Goal: Feedback & Contribution: Contribute content

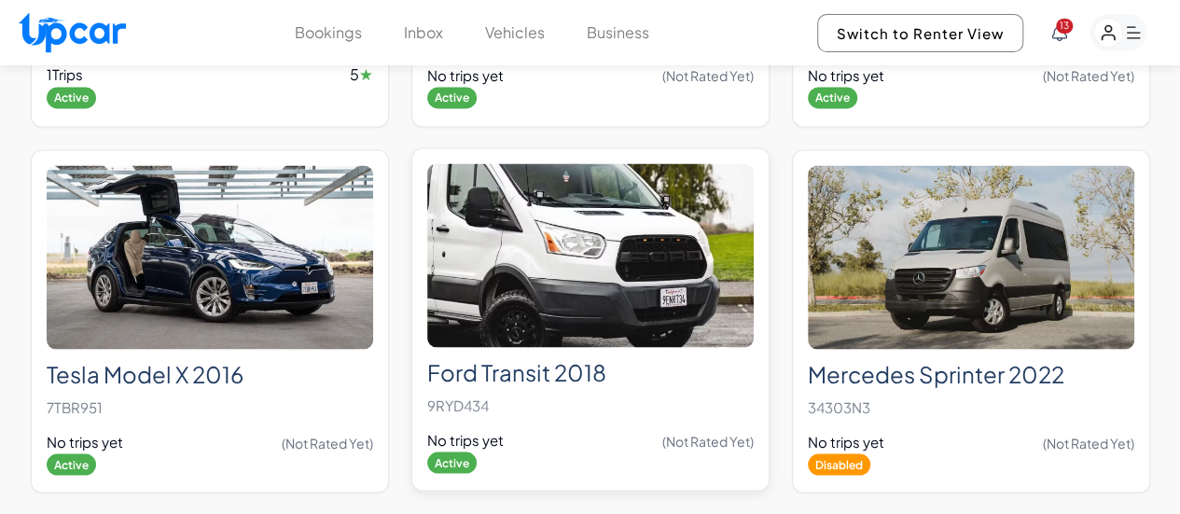
scroll to position [1586, 0]
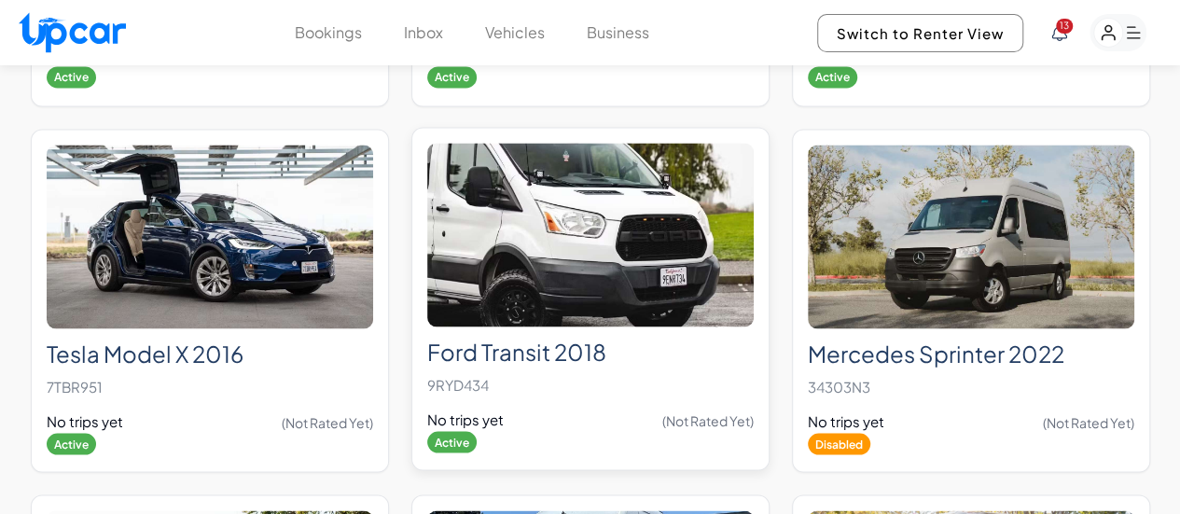
click at [575, 338] on h2 "Ford Transit 2018" at bounding box center [590, 351] width 326 height 27
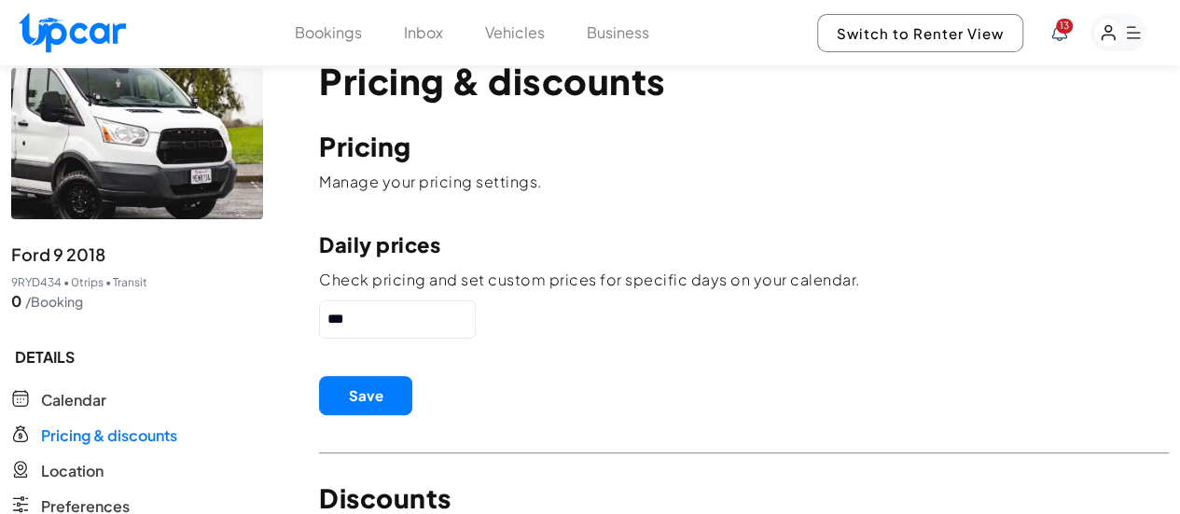
scroll to position [187, 0]
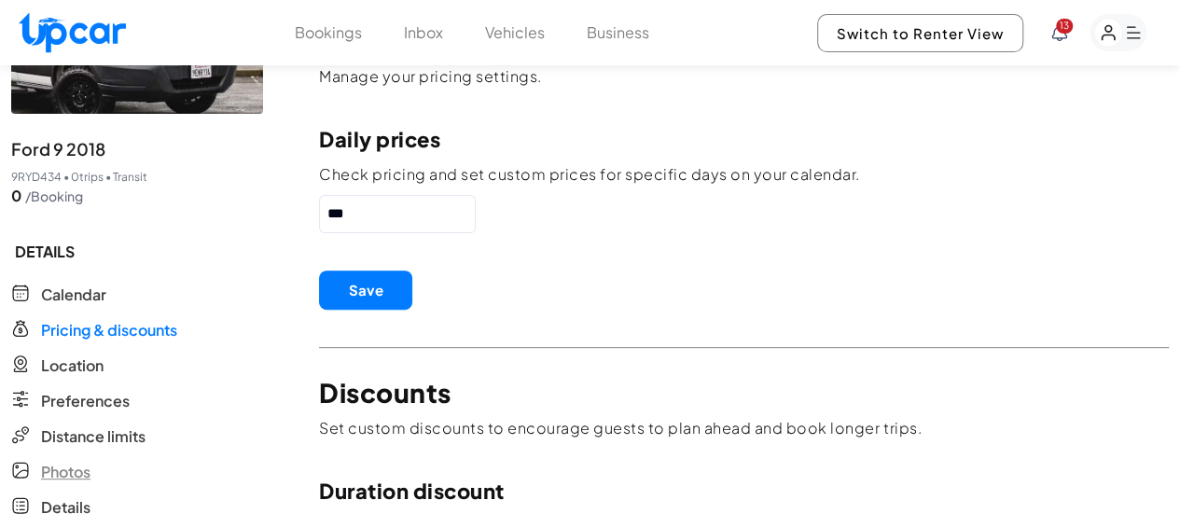
click at [73, 461] on span "Photos" at bounding box center [65, 472] width 49 height 22
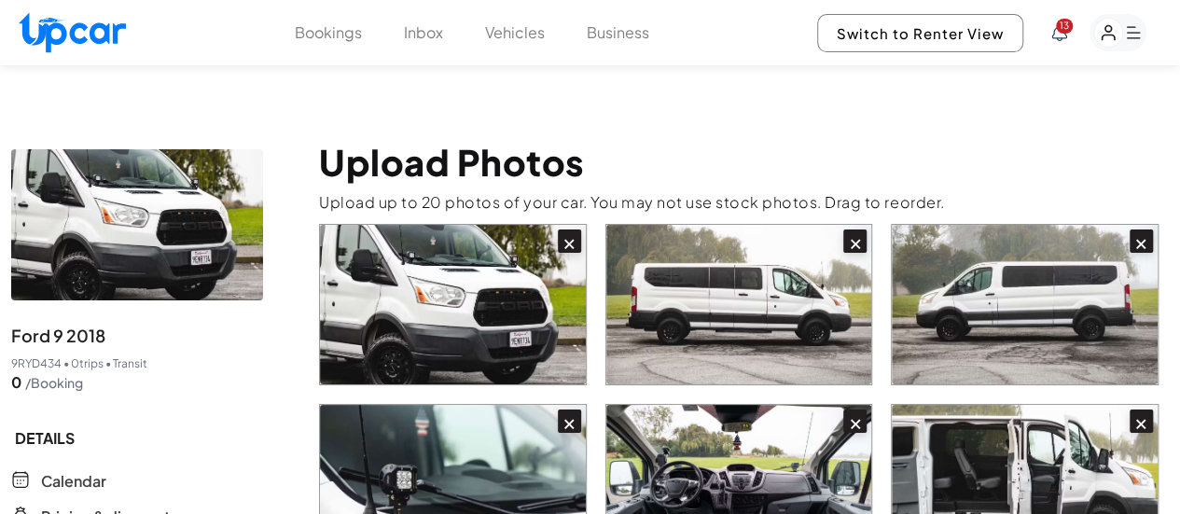
click at [563, 229] on div "×" at bounding box center [569, 240] width 23 height 23
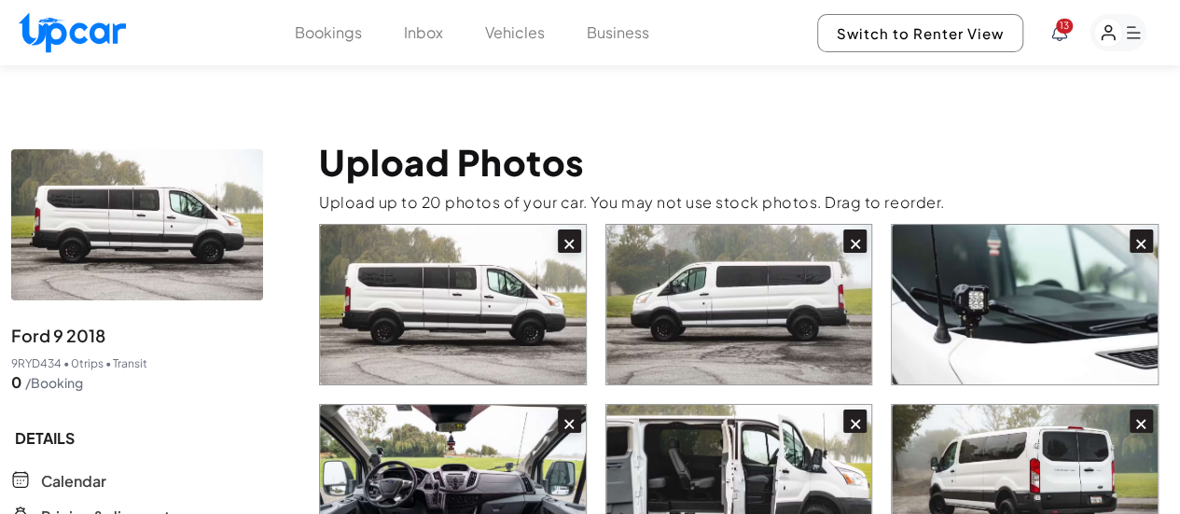
click at [563, 229] on div "×" at bounding box center [569, 240] width 23 height 23
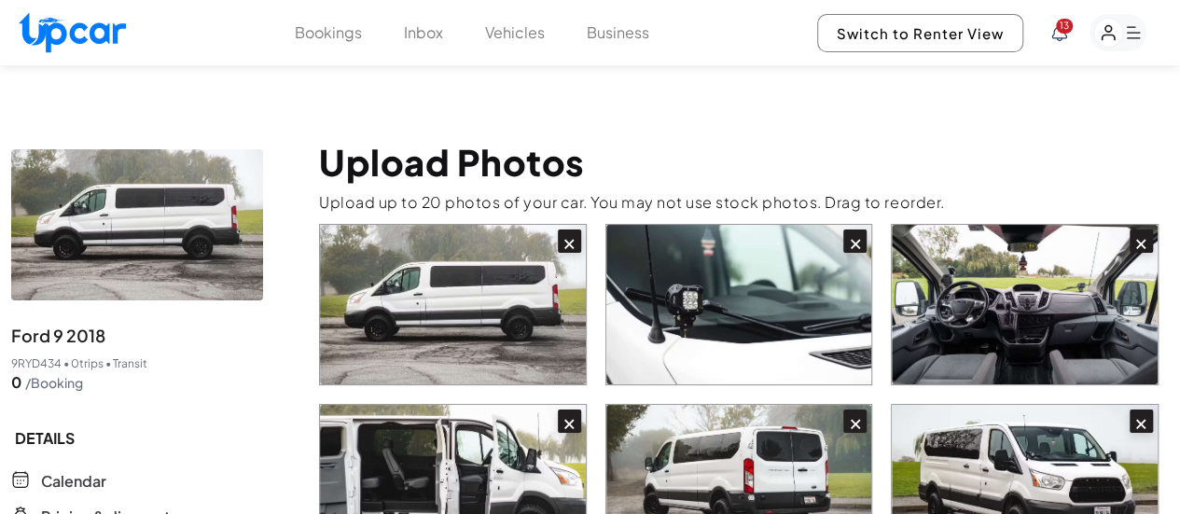
click at [563, 229] on div "×" at bounding box center [569, 240] width 23 height 23
click at [843, 229] on div "×" at bounding box center [854, 240] width 23 height 23
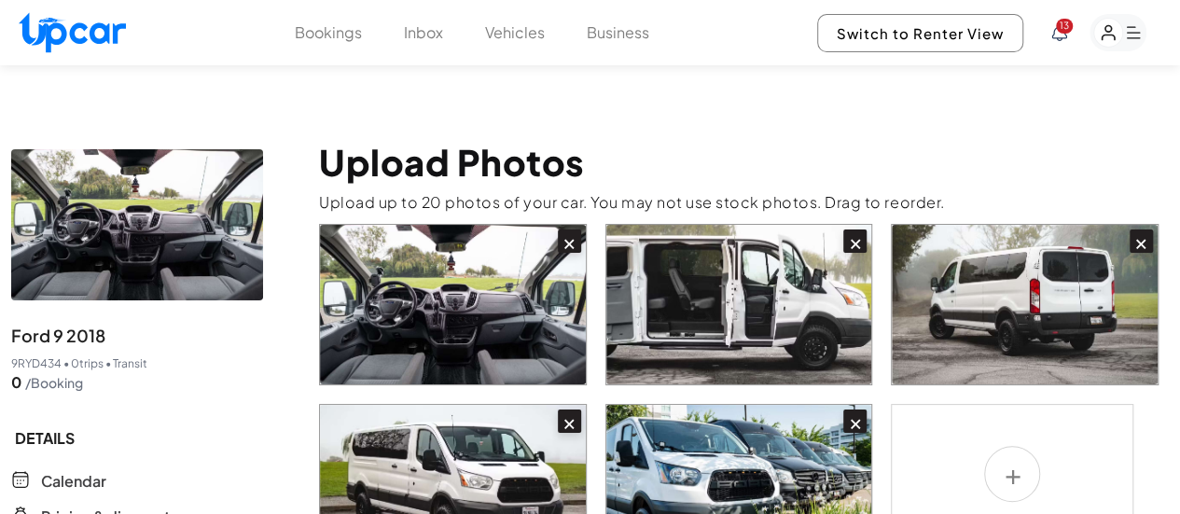
click at [563, 229] on div "×" at bounding box center [569, 240] width 23 height 23
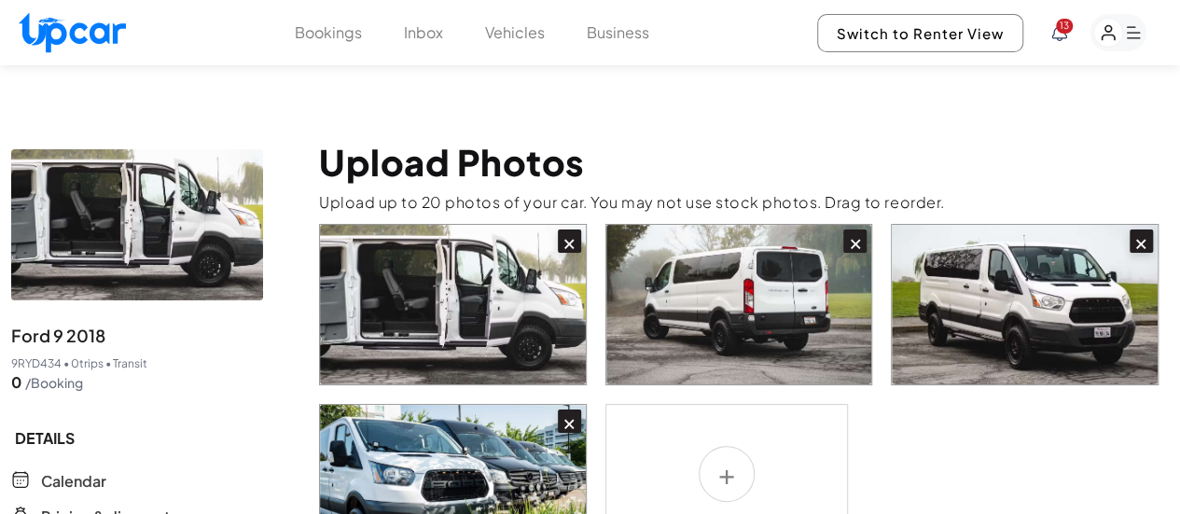
click at [563, 229] on div "×" at bounding box center [569, 240] width 23 height 23
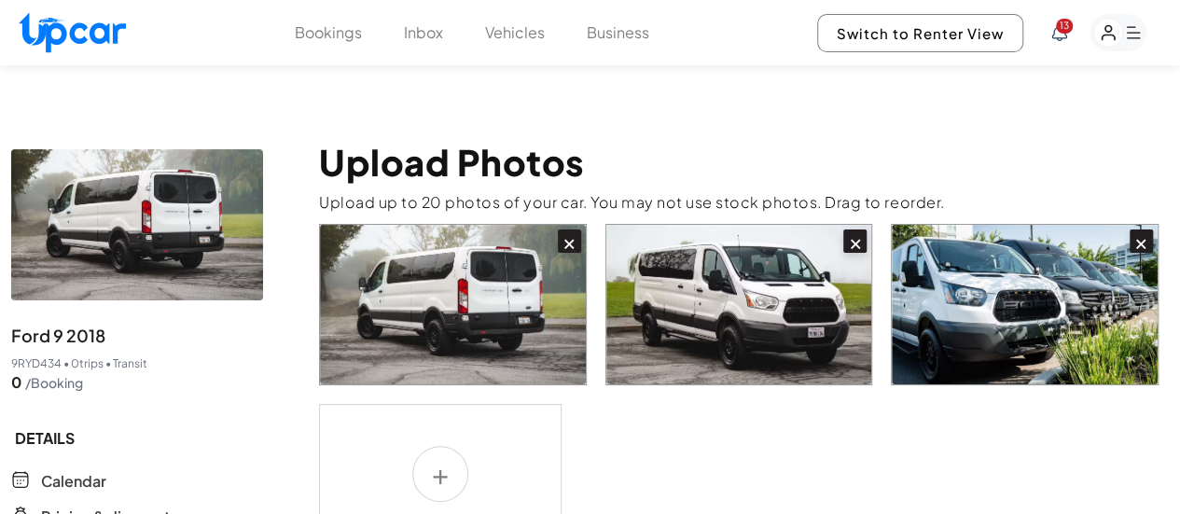
click at [563, 229] on div "×" at bounding box center [569, 240] width 23 height 23
click at [843, 229] on div "×" at bounding box center [854, 240] width 23 height 23
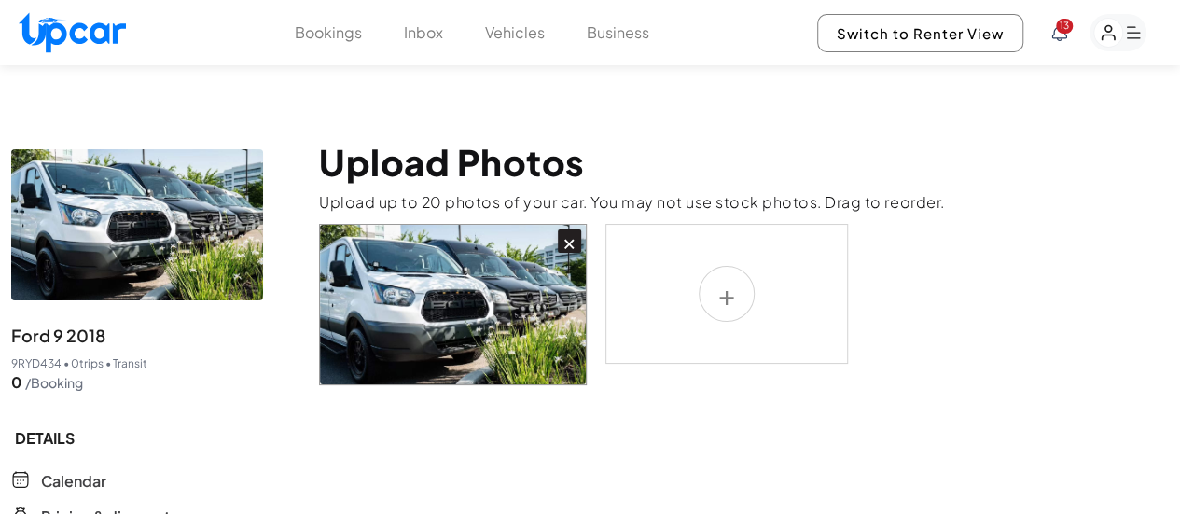
click at [563, 229] on div "×" at bounding box center [569, 240] width 23 height 23
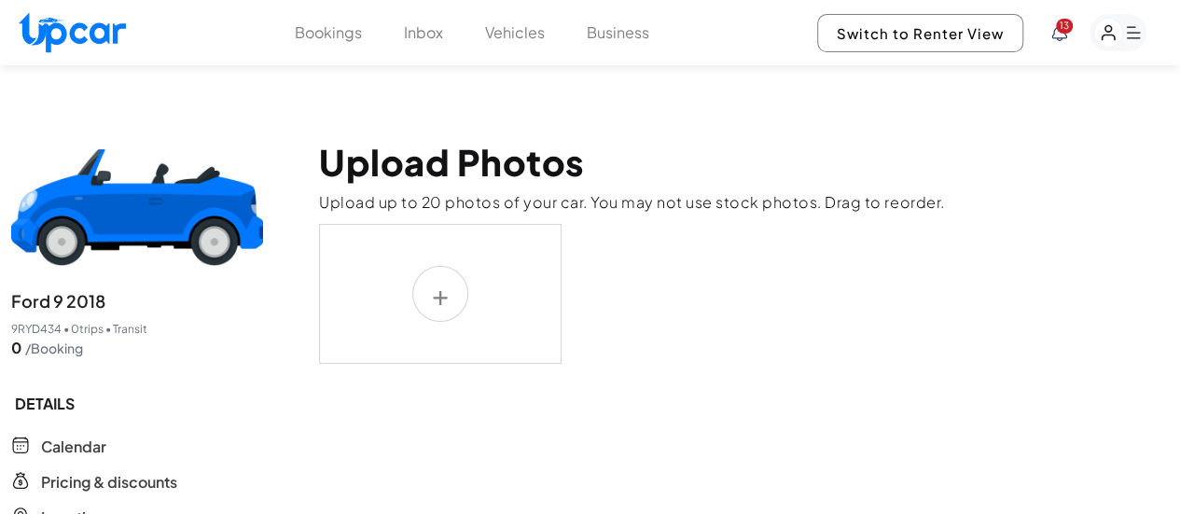
click at [439, 252] on label at bounding box center [440, 294] width 243 height 140
click at [0, 0] on input "file" at bounding box center [0, 0] width 0 height 0
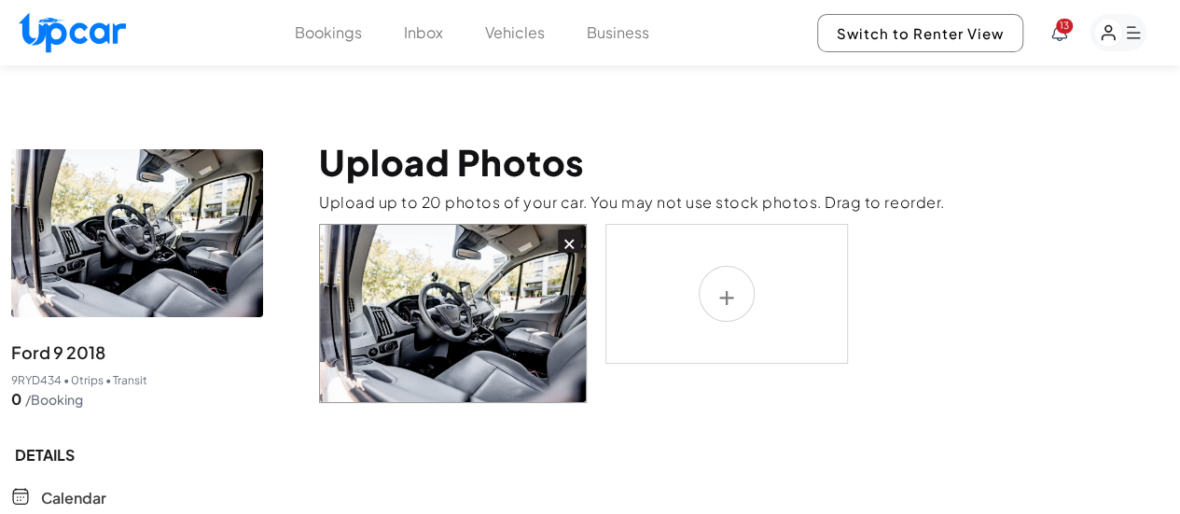
click at [726, 243] on label at bounding box center [726, 294] width 243 height 140
click at [0, 0] on input "file" at bounding box center [0, 0] width 0 height 0
click at [686, 270] on label at bounding box center [726, 294] width 243 height 140
click at [0, 0] on input "file" at bounding box center [0, 0] width 0 height 0
click at [737, 273] on label at bounding box center [726, 294] width 243 height 140
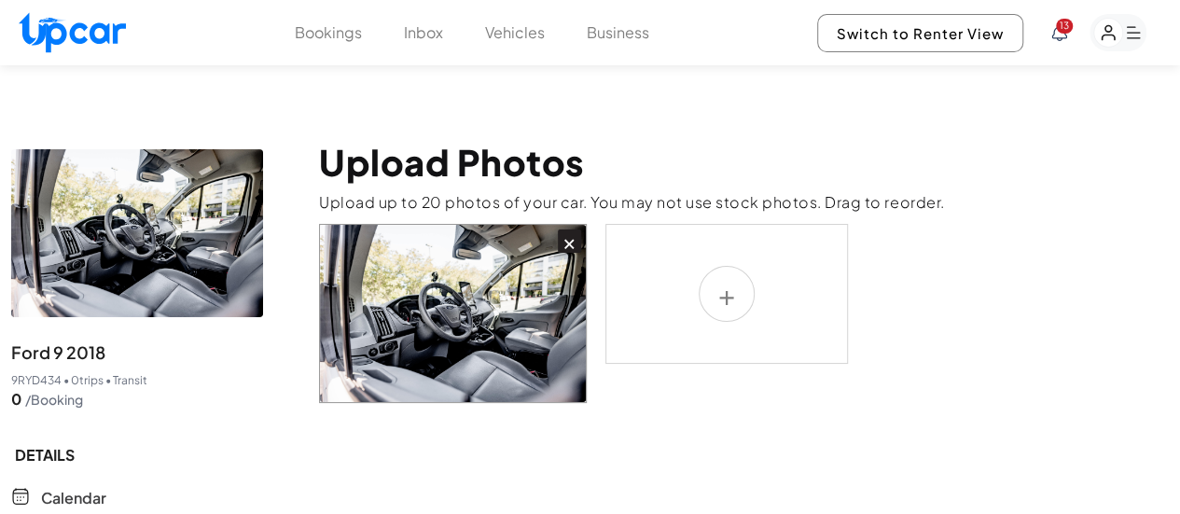
click at [0, 0] on input "file" at bounding box center [0, 0] width 0 height 0
click at [722, 255] on label at bounding box center [726, 294] width 243 height 140
click at [0, 0] on input "file" at bounding box center [0, 0] width 0 height 0
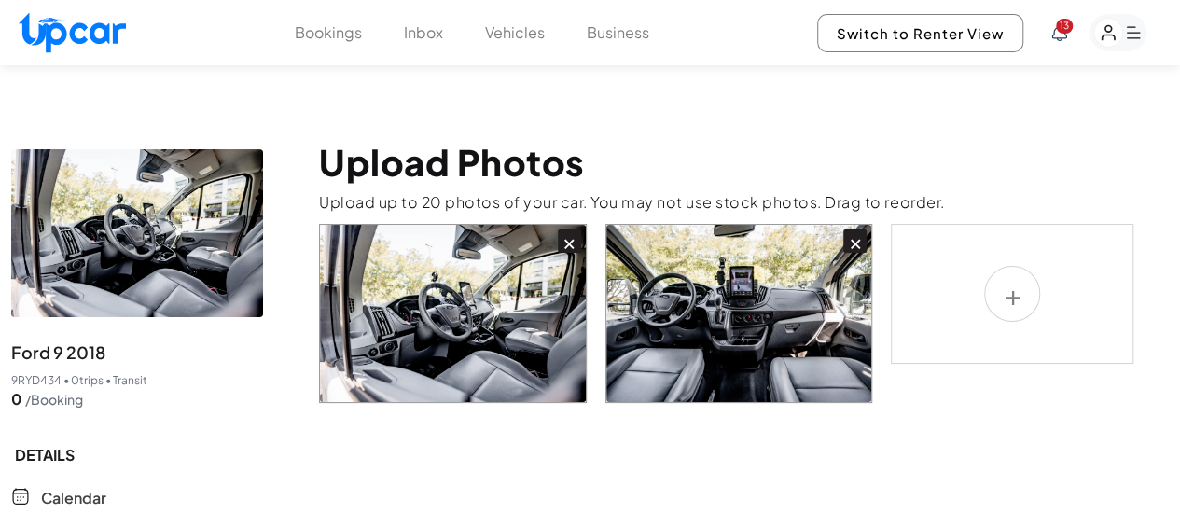
click at [996, 262] on label at bounding box center [1012, 294] width 243 height 140
click at [0, 0] on input "file" at bounding box center [0, 0] width 0 height 0
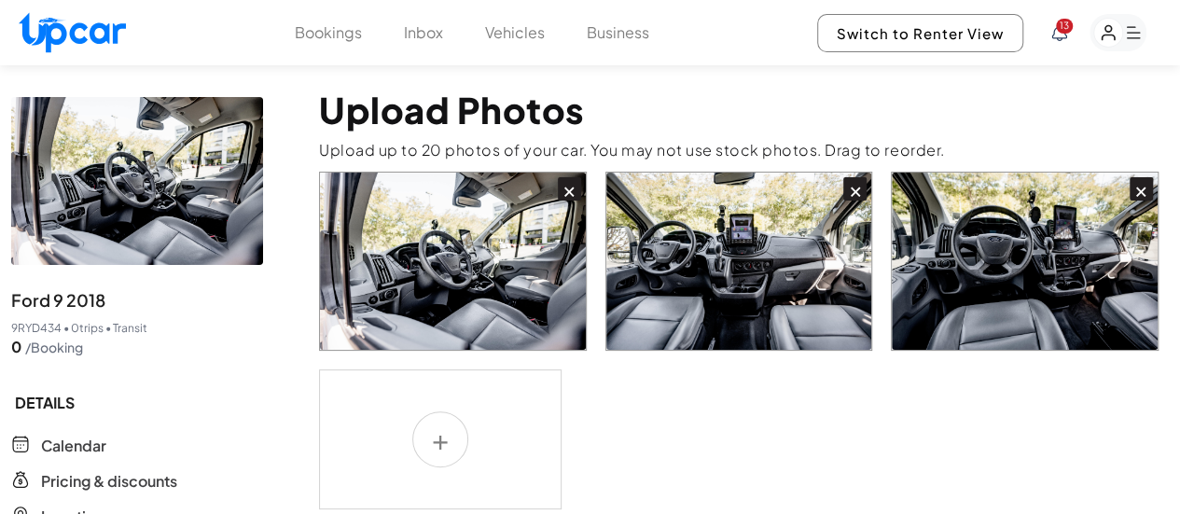
scroll to position [93, 0]
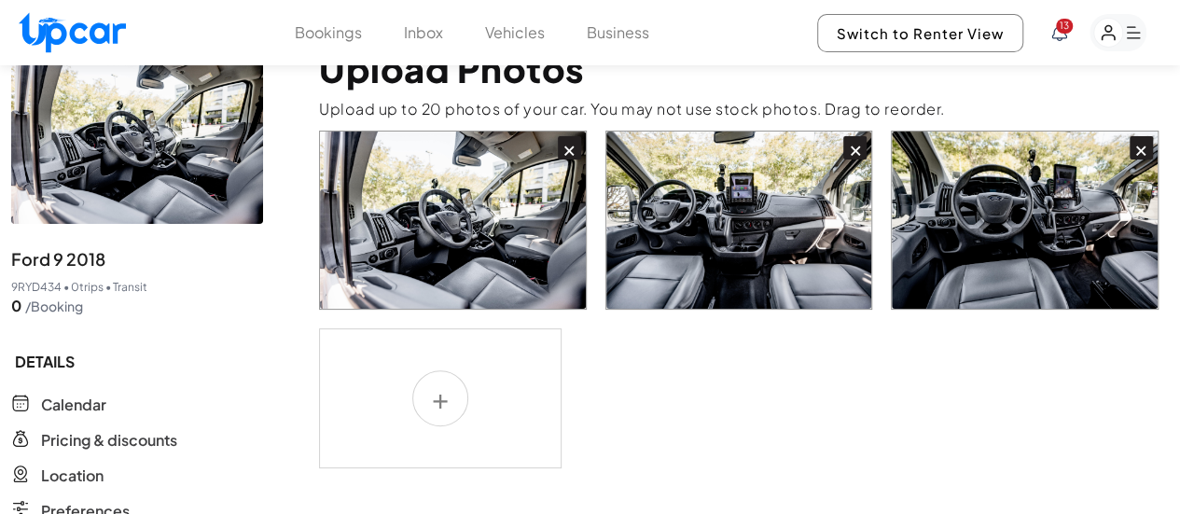
click at [433, 369] on label at bounding box center [440, 398] width 243 height 140
click at [0, 0] on input "file" at bounding box center [0, 0] width 0 height 0
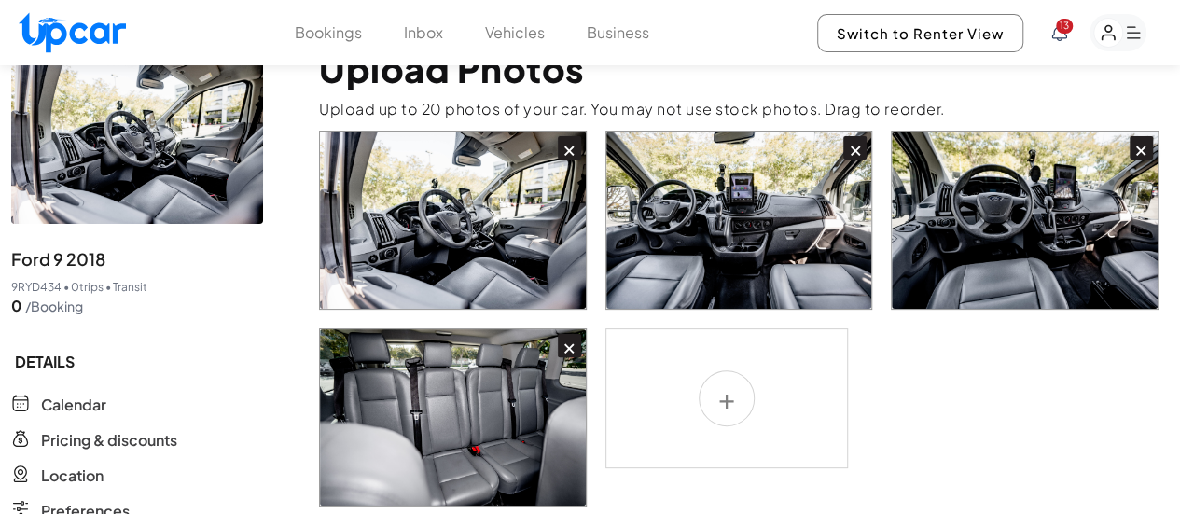
click at [727, 357] on label at bounding box center [726, 398] width 243 height 140
click at [0, 0] on input "file" at bounding box center [0, 0] width 0 height 0
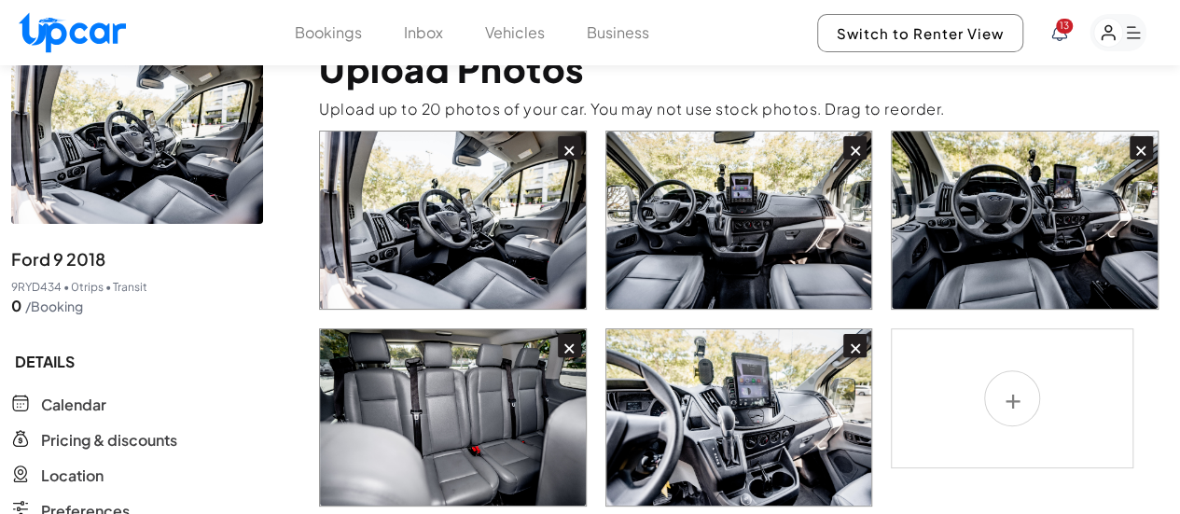
click at [1021, 355] on label at bounding box center [1012, 398] width 243 height 140
click at [0, 0] on input "file" at bounding box center [0, 0] width 0 height 0
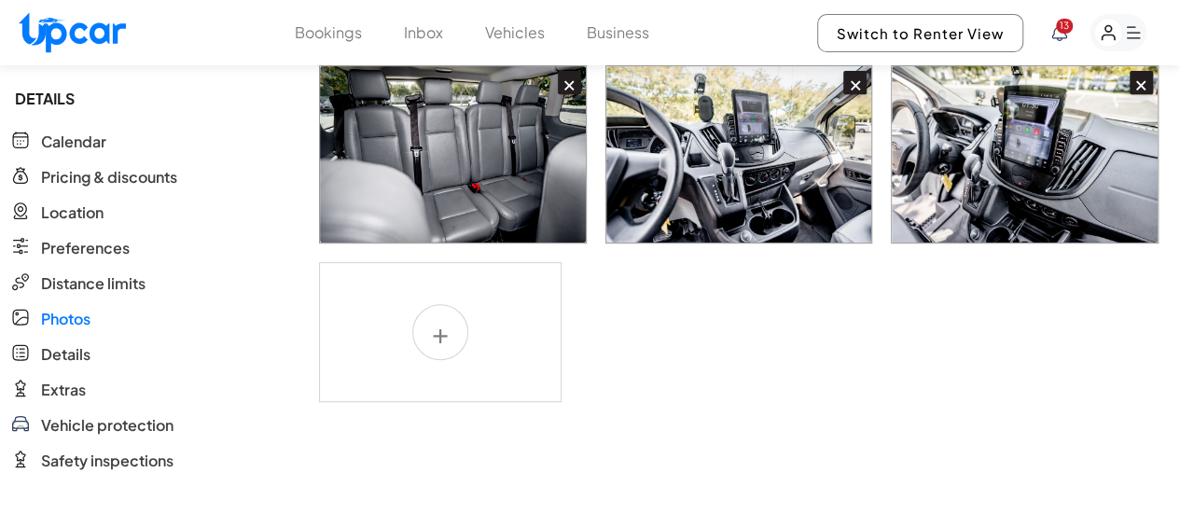
scroll to position [373, 0]
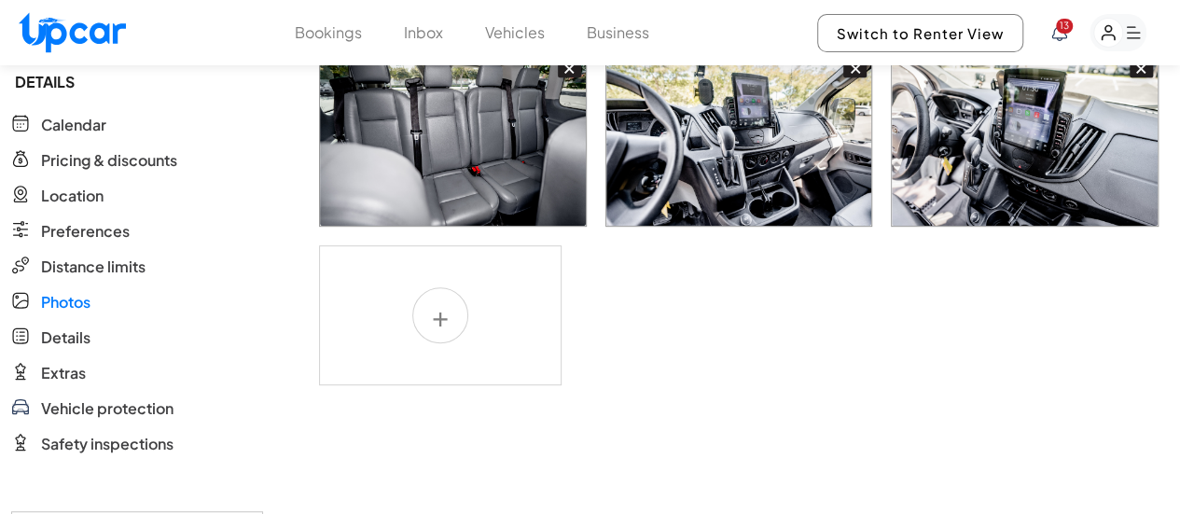
click at [423, 270] on label at bounding box center [440, 315] width 243 height 140
click at [0, 0] on input "file" at bounding box center [0, 0] width 0 height 0
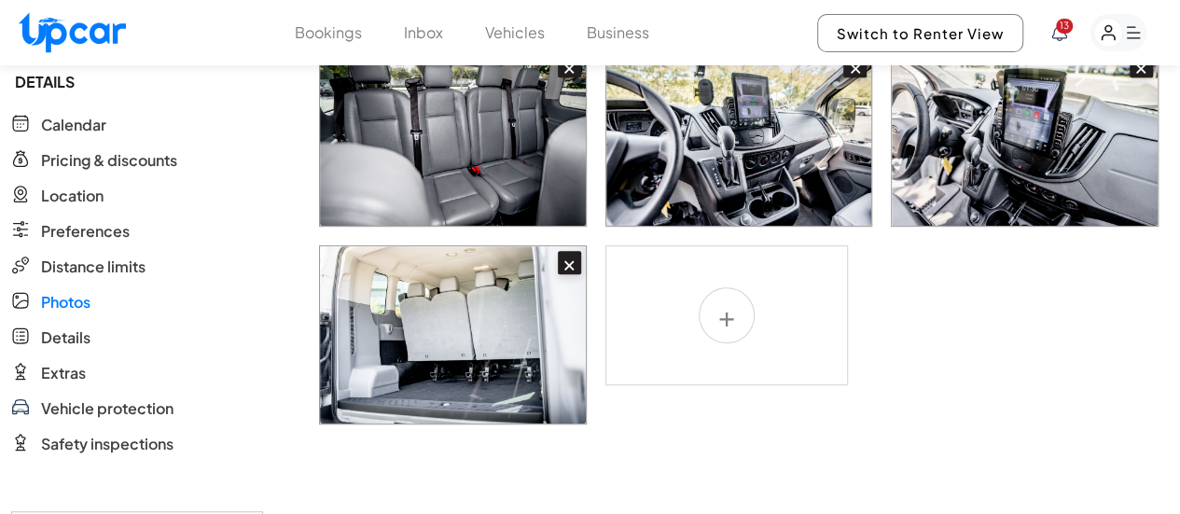
click at [714, 281] on label at bounding box center [726, 315] width 243 height 140
click at [0, 0] on input "file" at bounding box center [0, 0] width 0 height 0
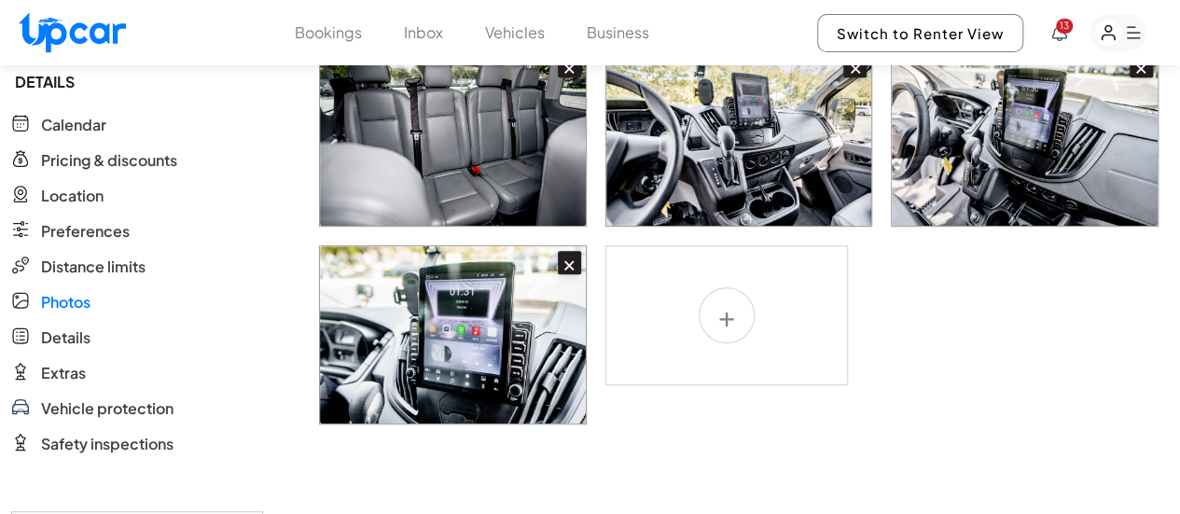
click at [743, 270] on label at bounding box center [726, 315] width 243 height 140
click at [0, 0] on input "file" at bounding box center [0, 0] width 0 height 0
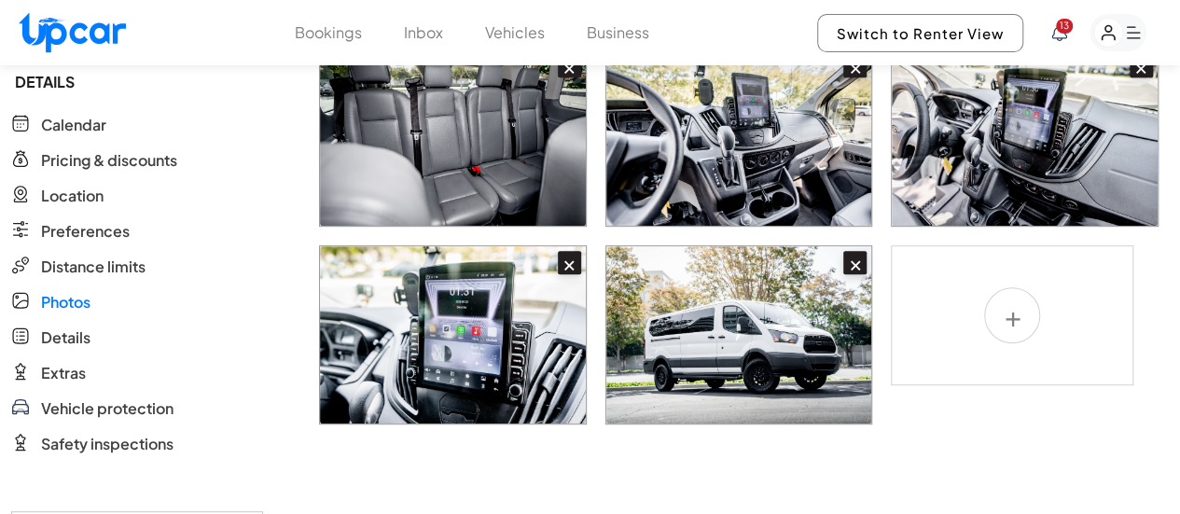
click at [1005, 284] on label at bounding box center [1012, 315] width 243 height 140
click at [0, 0] on input "file" at bounding box center [0, 0] width 0 height 0
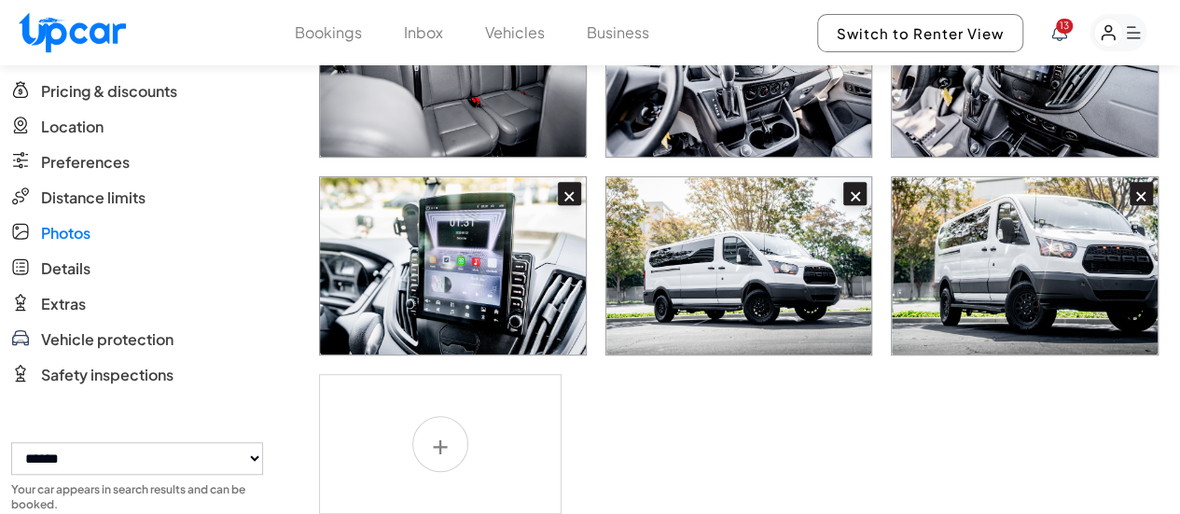
scroll to position [466, 0]
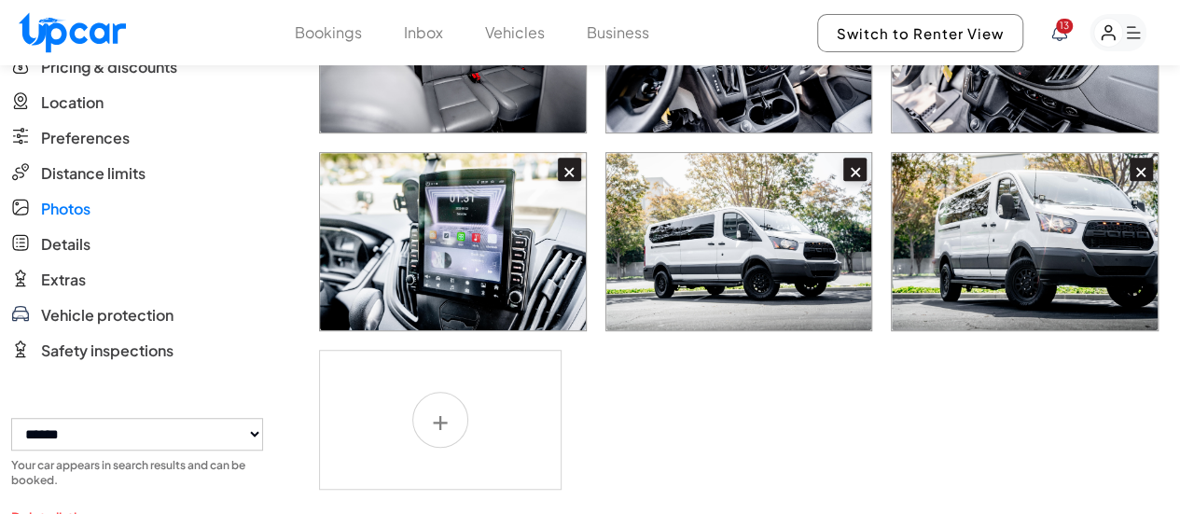
click at [427, 390] on label at bounding box center [440, 420] width 243 height 140
click at [0, 0] on input "file" at bounding box center [0, 0] width 0 height 0
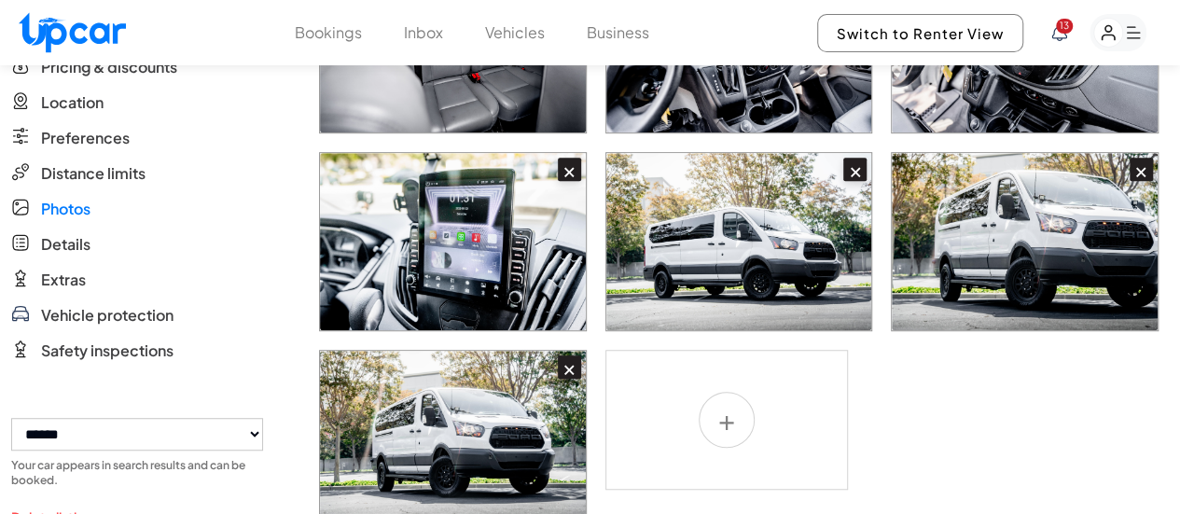
click at [735, 380] on label at bounding box center [726, 420] width 243 height 140
click at [0, 0] on input "file" at bounding box center [0, 0] width 0 height 0
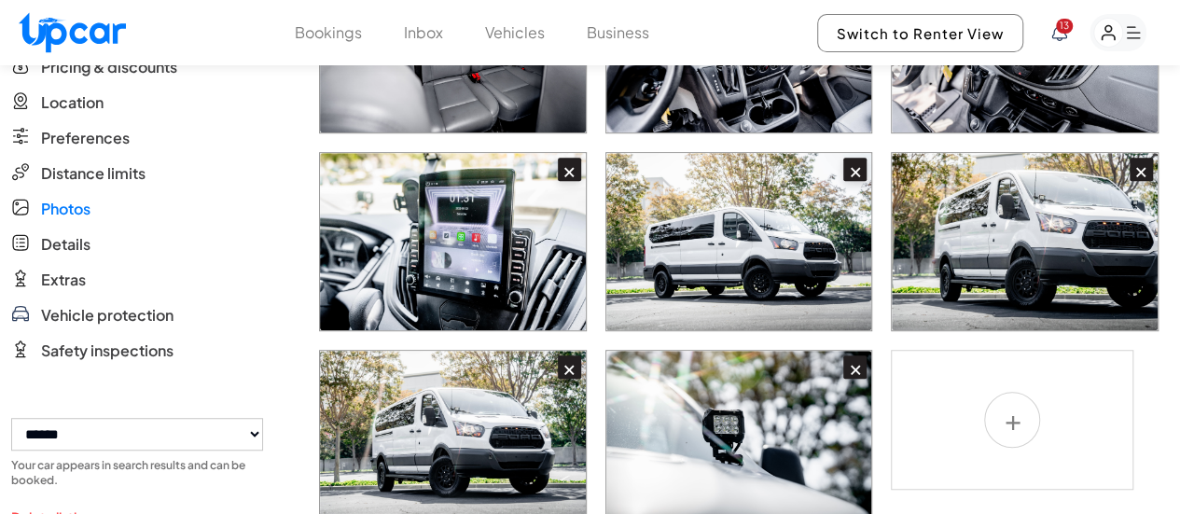
click at [1019, 373] on label at bounding box center [1012, 420] width 243 height 140
click at [0, 0] on input "file" at bounding box center [0, 0] width 0 height 0
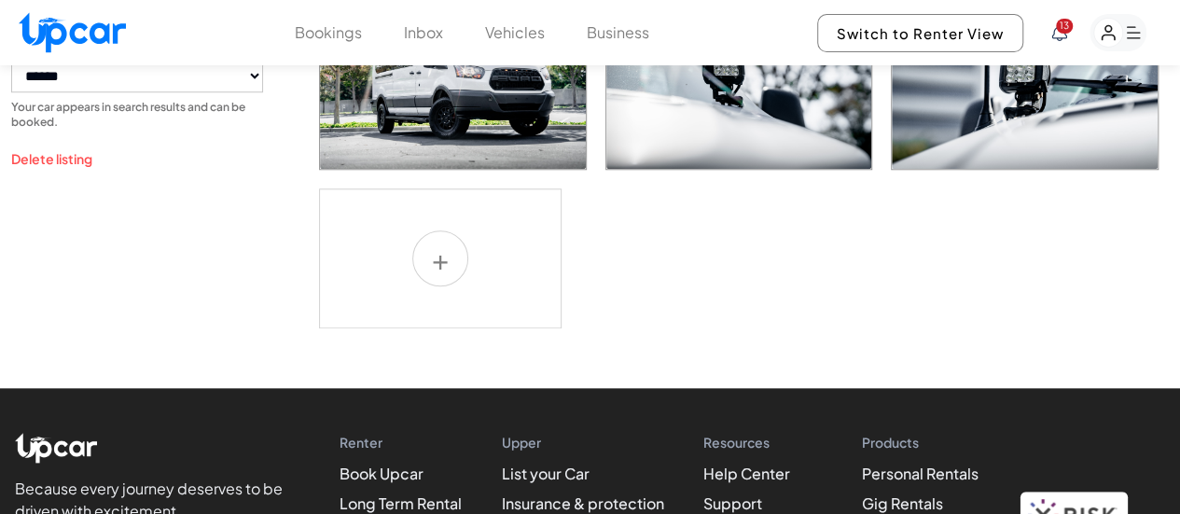
scroll to position [839, 0]
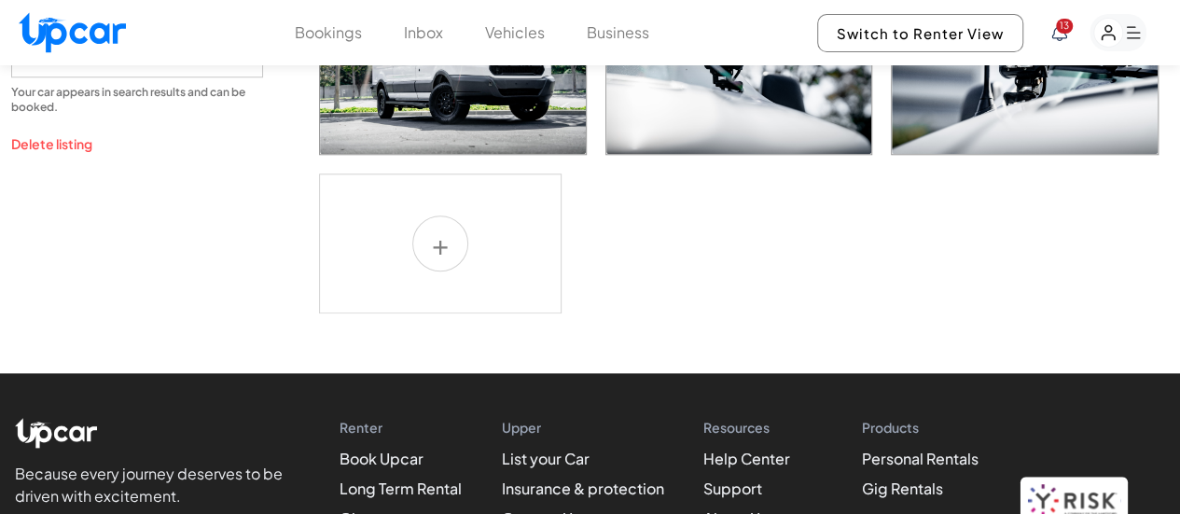
click at [423, 204] on label at bounding box center [440, 243] width 243 height 140
click at [0, 0] on input "file" at bounding box center [0, 0] width 0 height 0
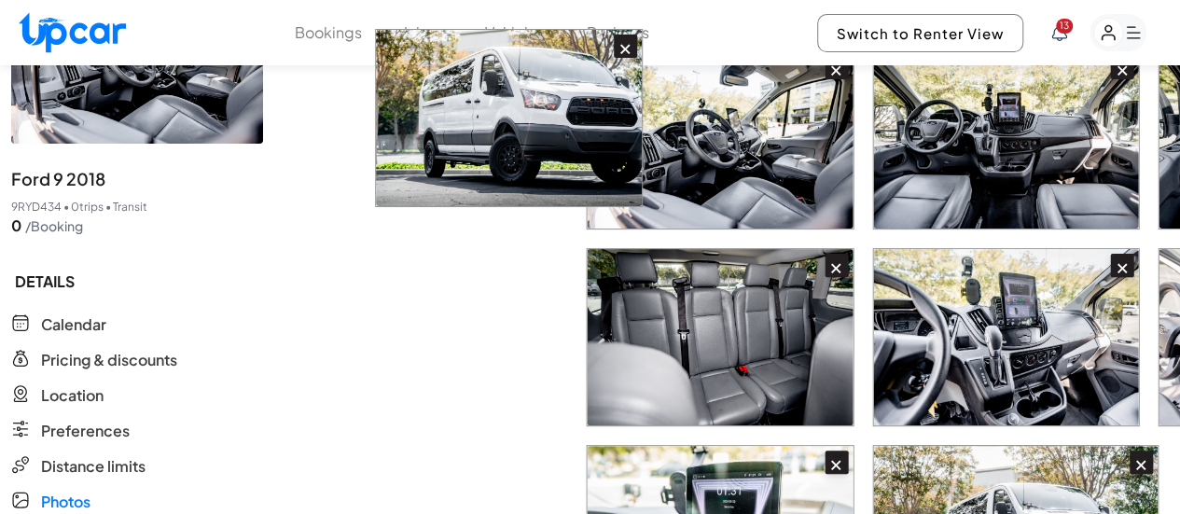
scroll to position [169, 0]
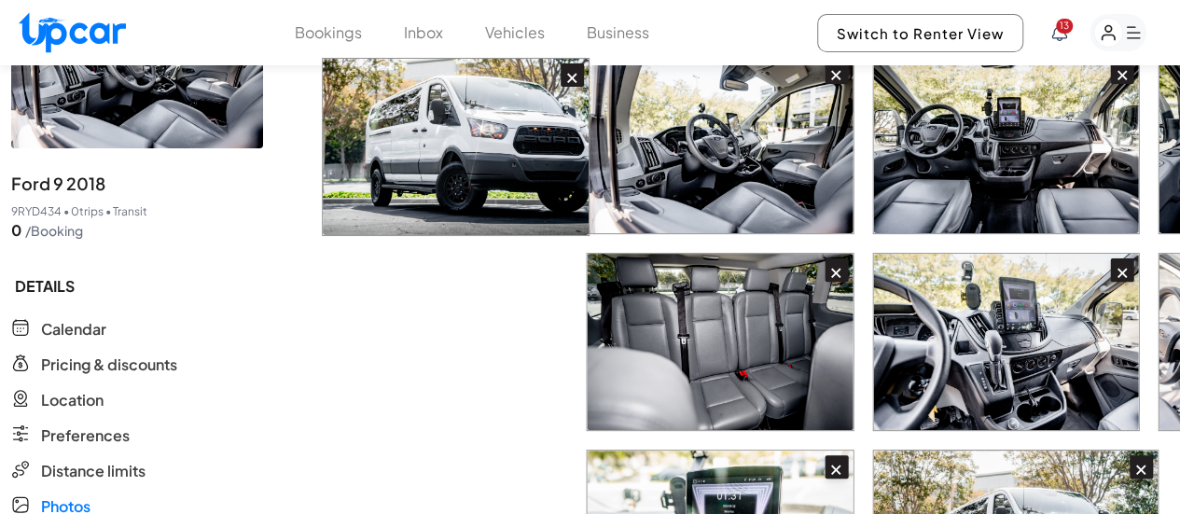
drag, startPoint x: 1019, startPoint y: 450, endPoint x: 444, endPoint y: 109, distance: 667.8
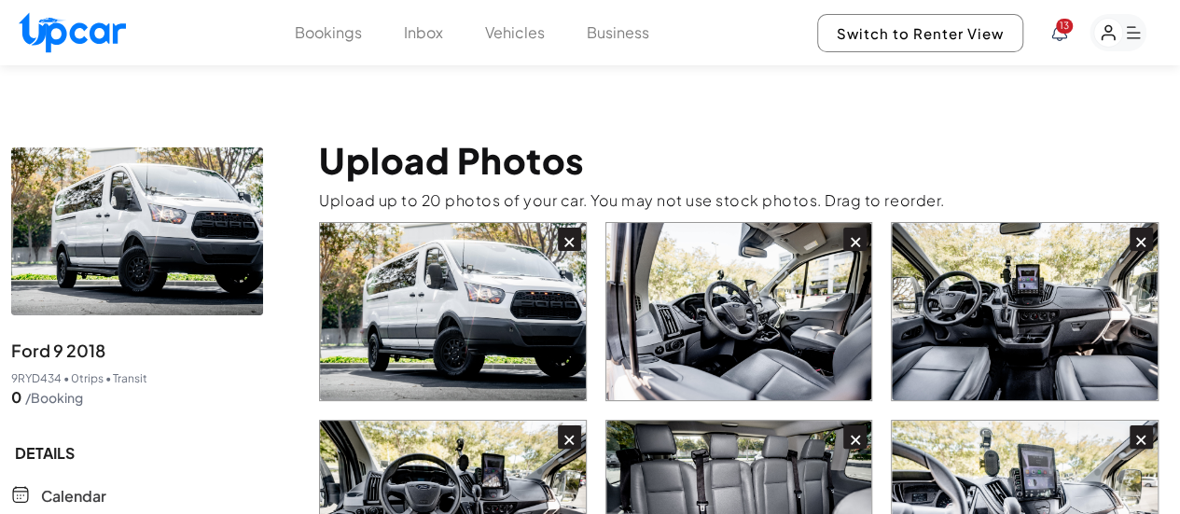
scroll to position [0, 0]
